Goal: Task Accomplishment & Management: Use online tool/utility

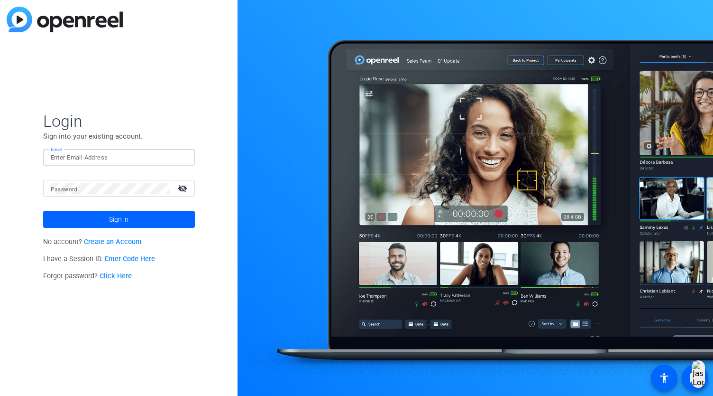
click at [73, 159] on input "Email" at bounding box center [119, 157] width 137 height 11
type input "[EMAIL_ADDRESS][DOMAIN_NAME]"
click at [119, 216] on span "Sign in" at bounding box center [118, 219] width 19 height 24
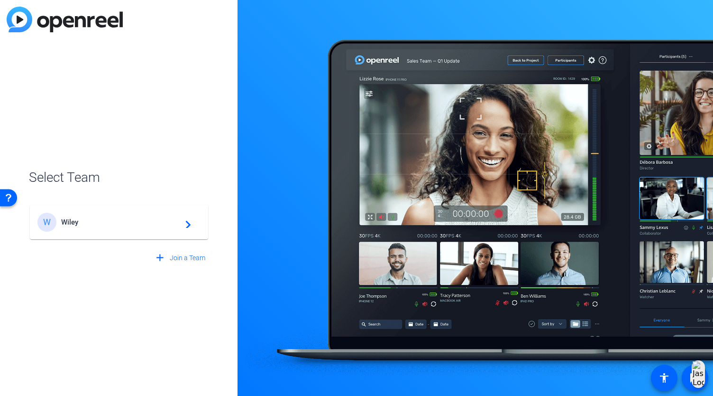
click at [139, 241] on div "add Join a Team" at bounding box center [119, 253] width 180 height 27
click at [141, 228] on div "W Wiley navigate_next" at bounding box center [118, 222] width 163 height 19
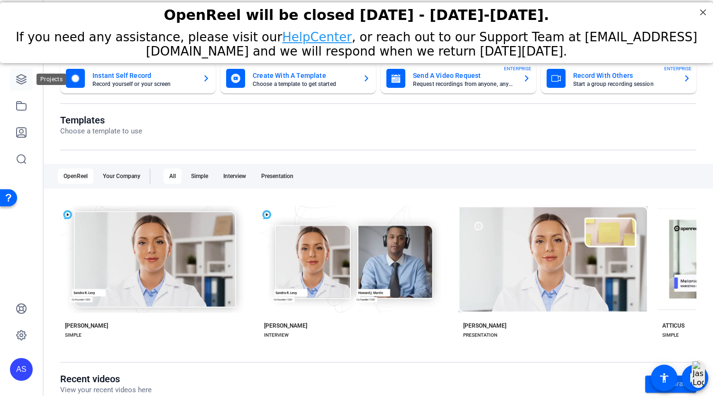
click at [23, 74] on icon at bounding box center [21, 79] width 11 height 11
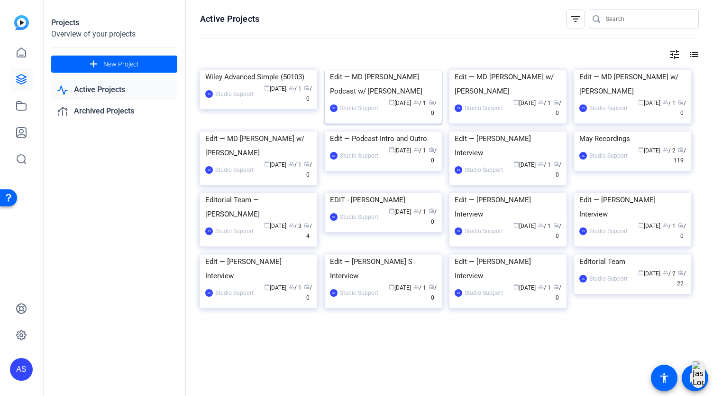
click at [383, 70] on img at bounding box center [383, 70] width 117 height 0
click at [363, 113] on div "Studio Support" at bounding box center [359, 107] width 38 height 9
